Goal: Complete application form

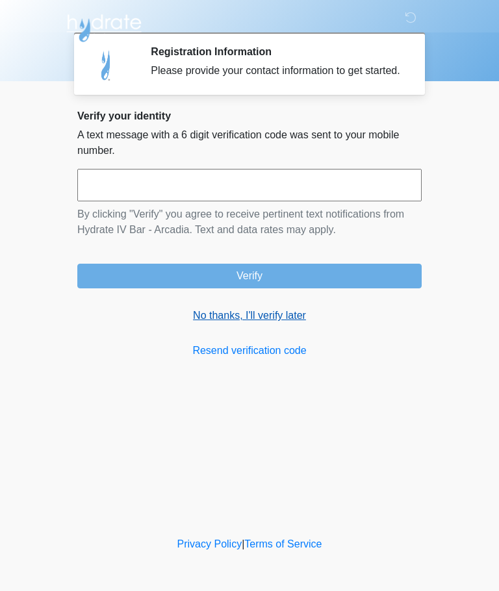
click at [267, 324] on link "No thanks, I'll verify later" at bounding box center [249, 316] width 344 height 16
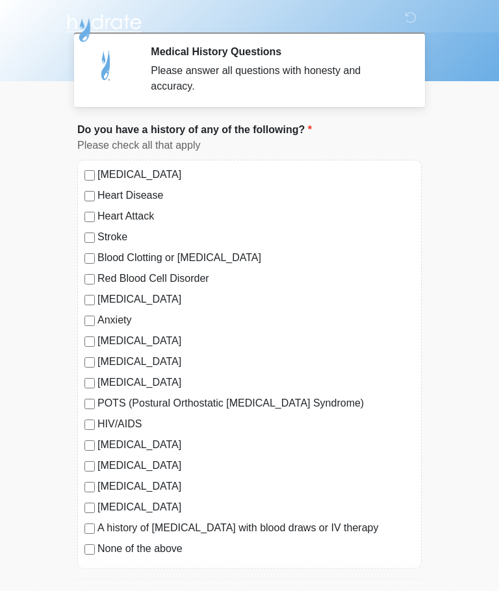
click at [80, 554] on div "[MEDICAL_DATA] Heart Disease Heart Attack Stroke Blood Clotting or [MEDICAL_DAT…" at bounding box center [249, 364] width 344 height 409
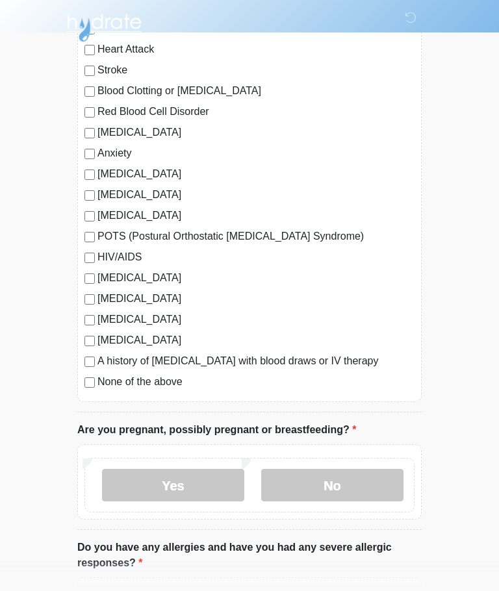
scroll to position [167, 0]
click at [356, 486] on label "No" at bounding box center [332, 485] width 142 height 32
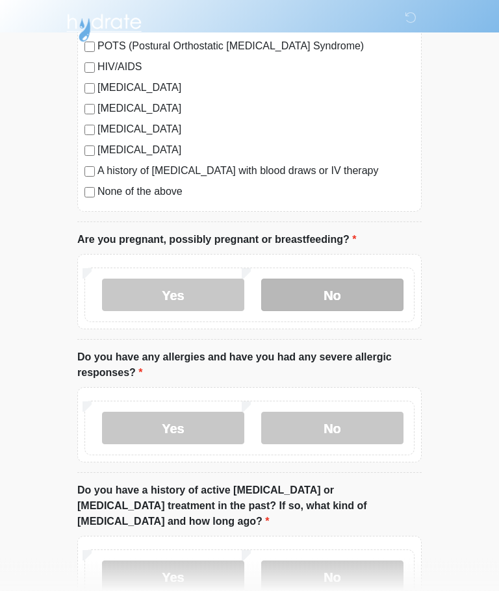
scroll to position [412, 0]
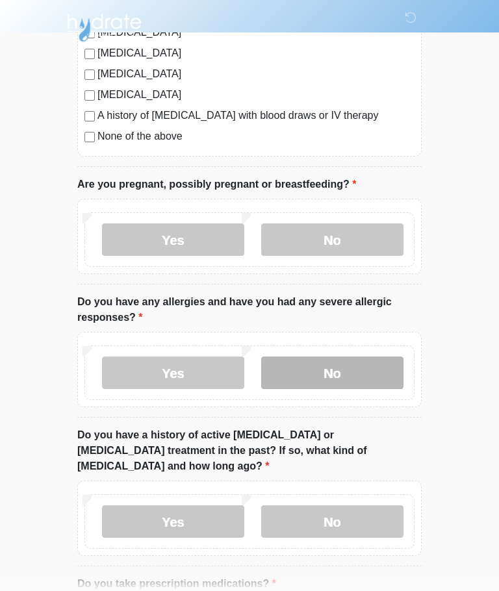
click at [354, 382] on label "No" at bounding box center [332, 373] width 142 height 32
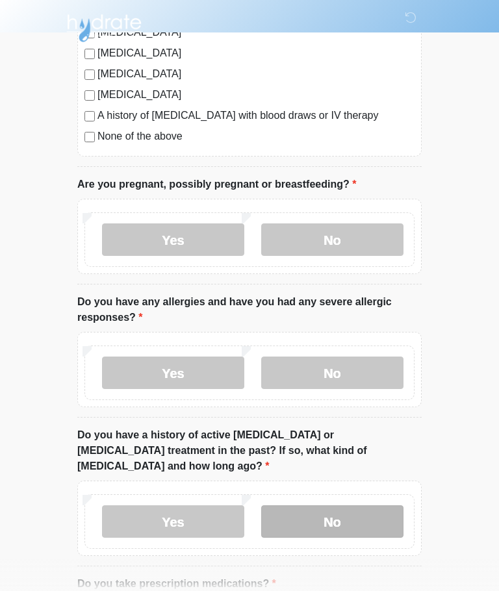
click at [355, 510] on label "No" at bounding box center [332, 522] width 142 height 32
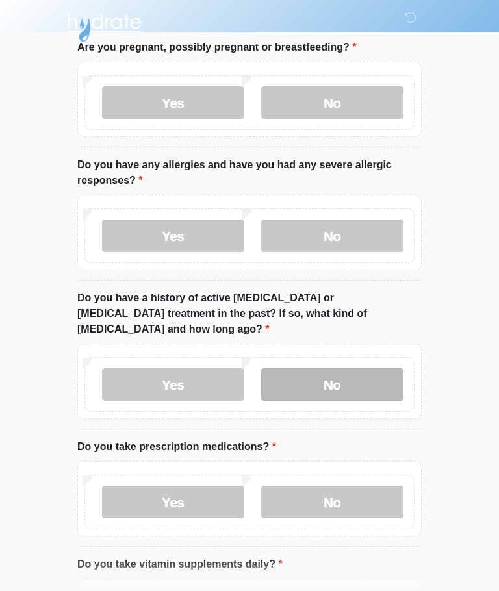
scroll to position [571, 0]
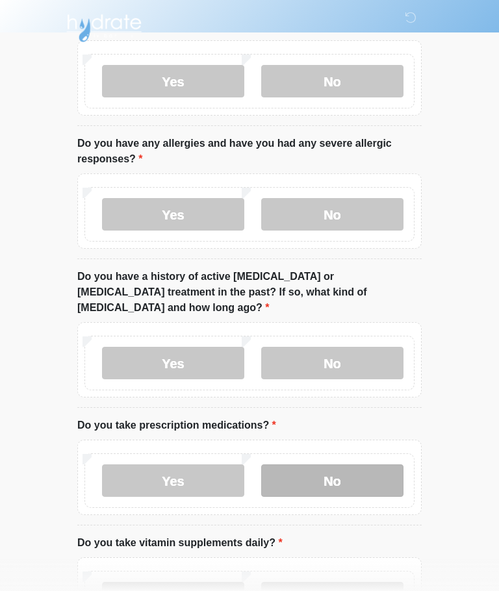
click at [348, 467] on label "No" at bounding box center [332, 481] width 142 height 32
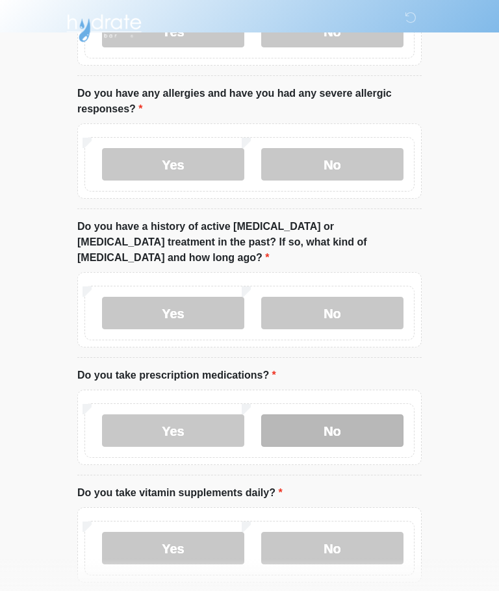
scroll to position [666, 0]
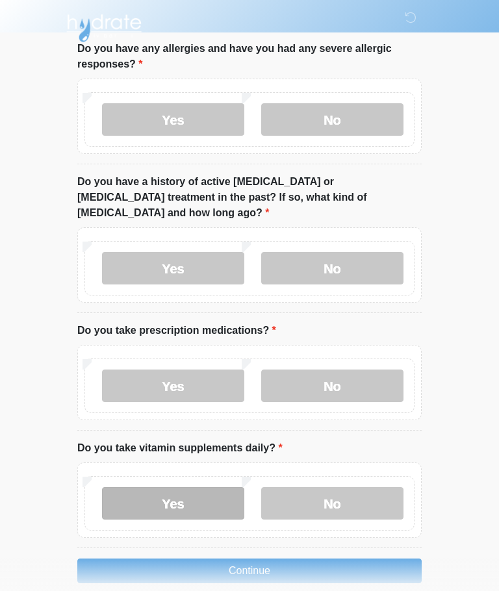
click at [146, 490] on label "Yes" at bounding box center [173, 503] width 142 height 32
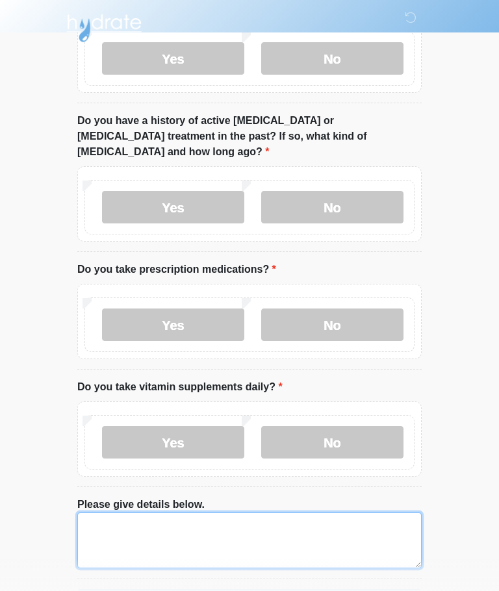
click at [109, 520] on textarea "Please give details below." at bounding box center [249, 541] width 344 height 56
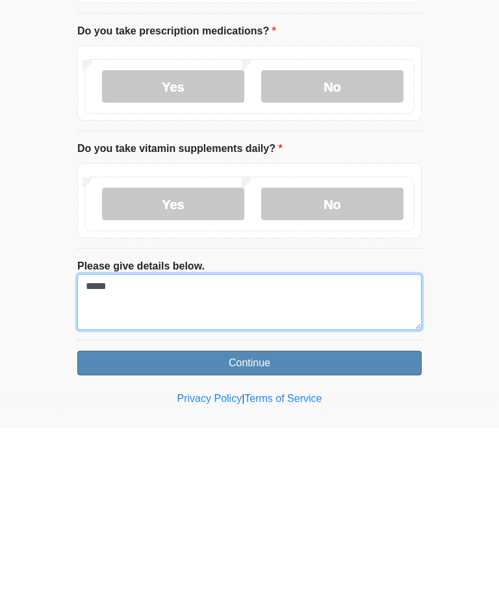
type textarea "*****"
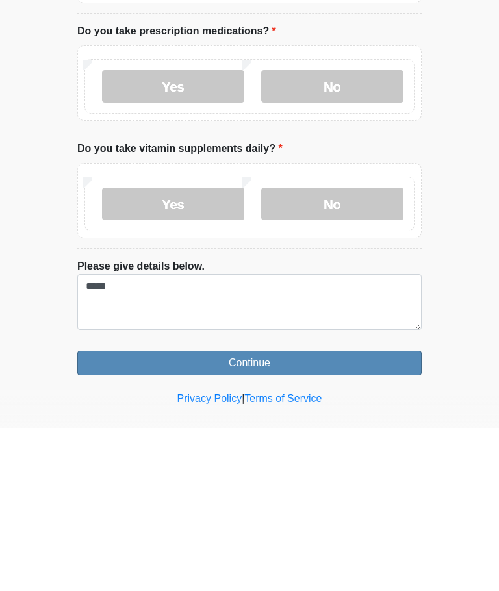
click at [269, 514] on button "Continue" at bounding box center [249, 526] width 344 height 25
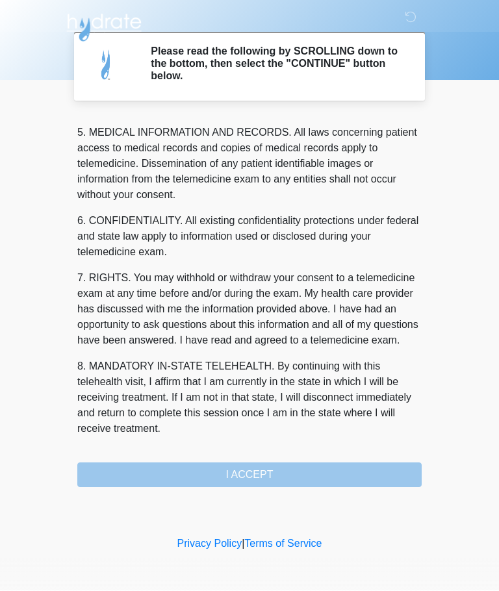
scroll to position [422, 0]
click at [280, 482] on button "I ACCEPT" at bounding box center [249, 475] width 344 height 25
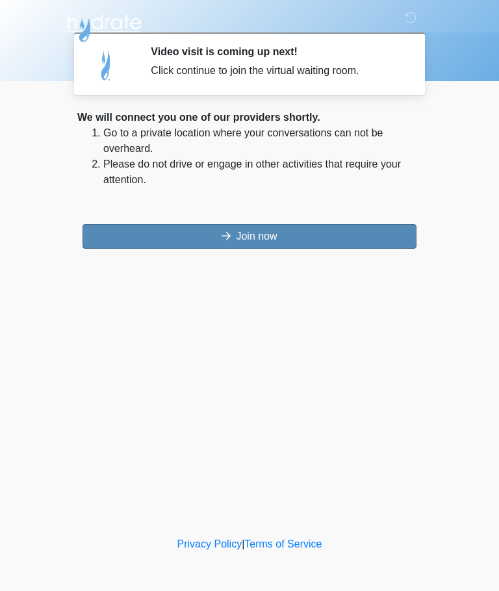
click at [317, 244] on button "Join now" at bounding box center [250, 236] width 334 height 25
